Goal: Navigation & Orientation: Find specific page/section

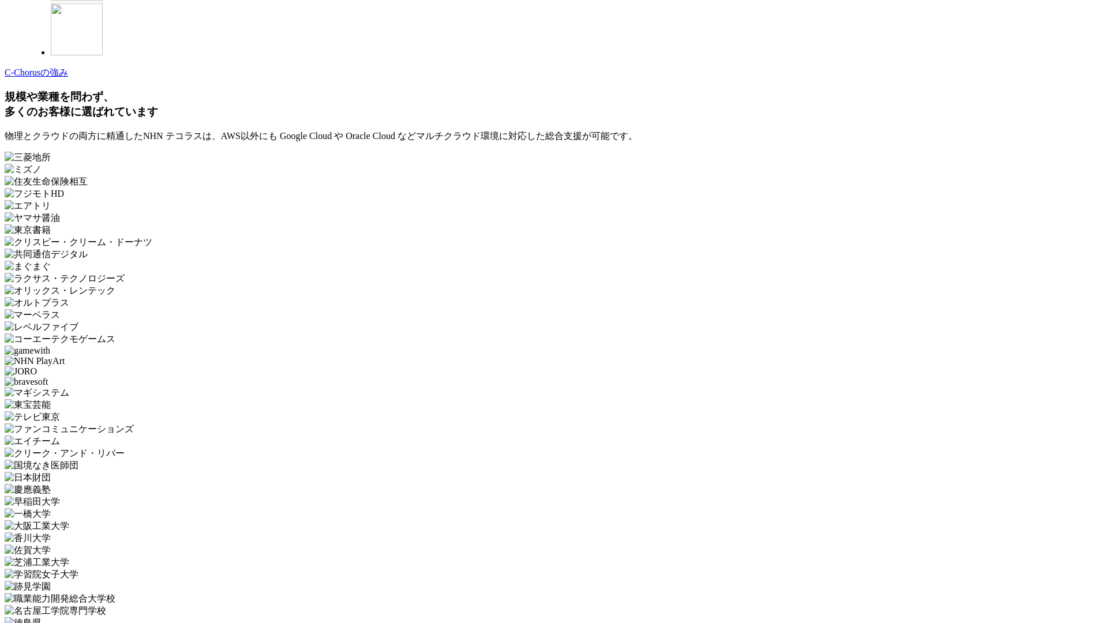
scroll to position [3454, 0]
